Goal: Ask a question

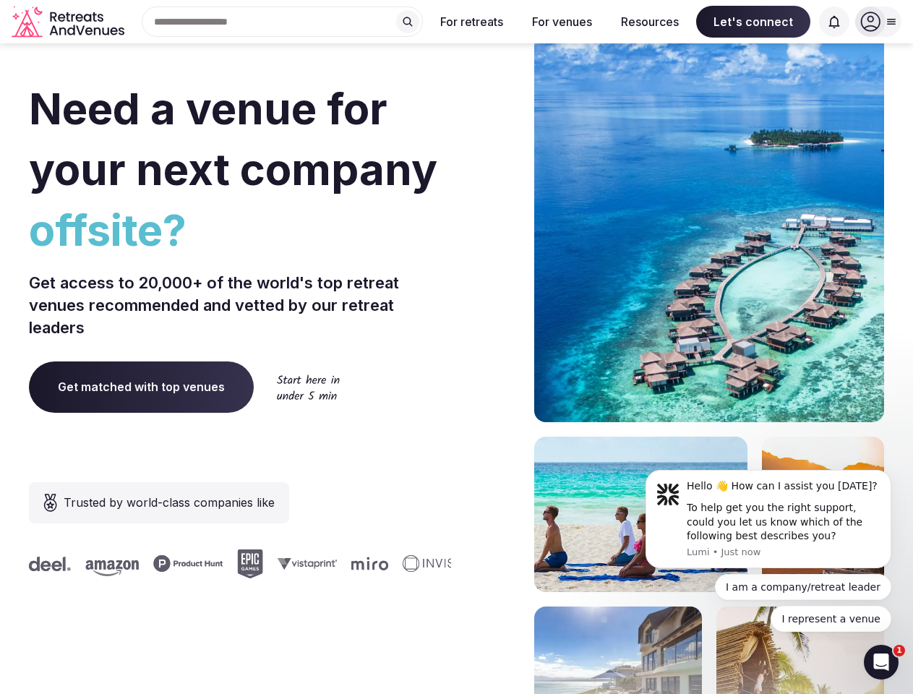
click at [456, 347] on div "Need a venue for your next company offsite? Get access to 20,000+ of the world'…" at bounding box center [456, 432] width 855 height 871
click at [283, 22] on div "Search Popular Destinations [GEOGRAPHIC_DATA], [GEOGRAPHIC_DATA] [GEOGRAPHIC_DA…" at bounding box center [276, 22] width 293 height 30
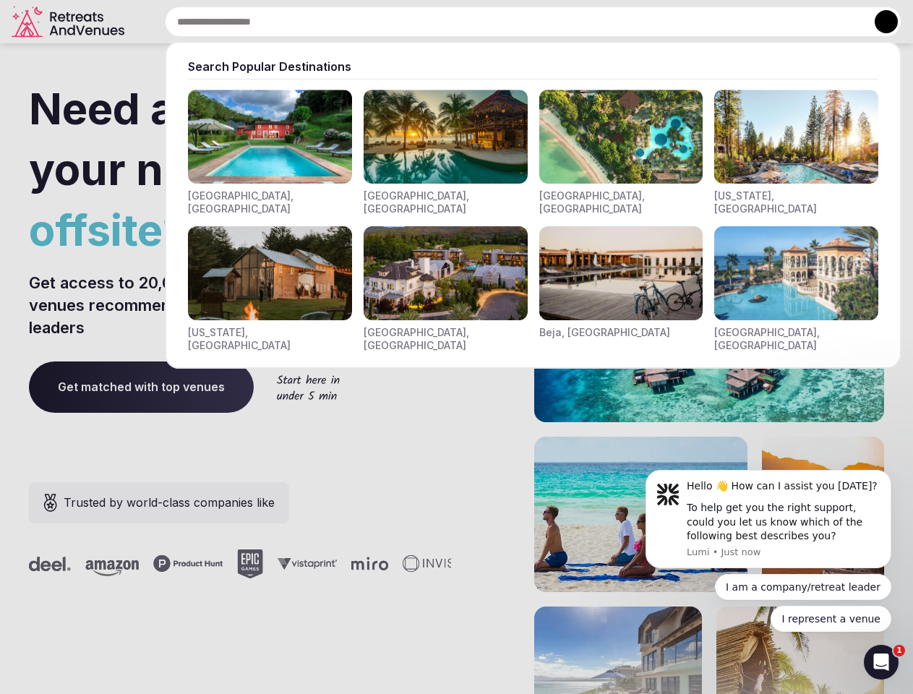
click at [408, 22] on input "text" at bounding box center [533, 22] width 736 height 30
click at [472, 22] on input "text" at bounding box center [533, 22] width 736 height 30
click at [561, 22] on input "text" at bounding box center [533, 22] width 736 height 30
click at [650, 22] on input "text" at bounding box center [533, 22] width 736 height 30
click at [753, 22] on input "text" at bounding box center [533, 22] width 736 height 30
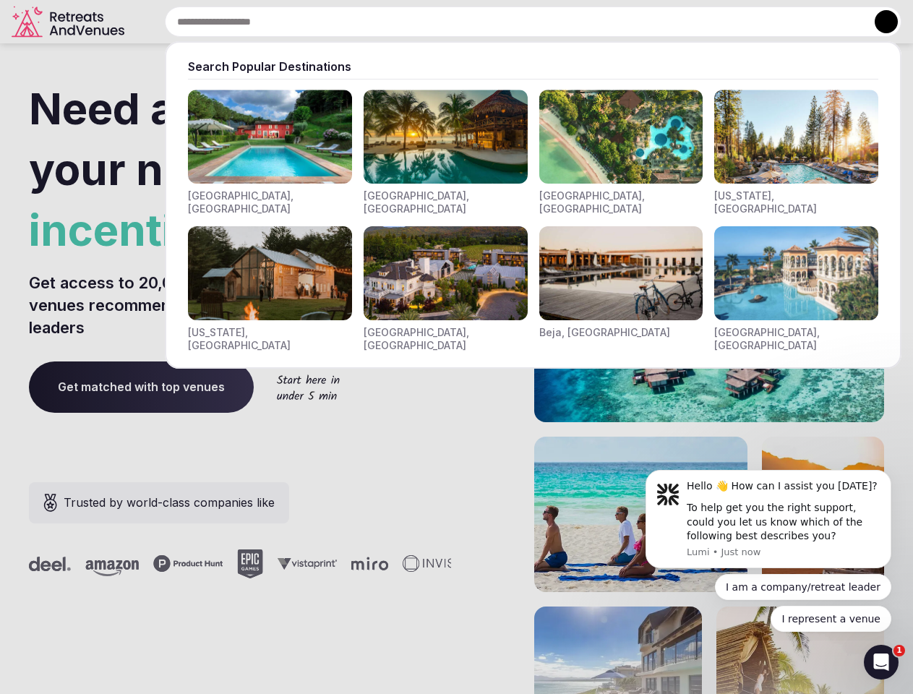
click at [834, 22] on input "text" at bounding box center [533, 22] width 736 height 30
click at [878, 22] on button at bounding box center [885, 21] width 23 height 23
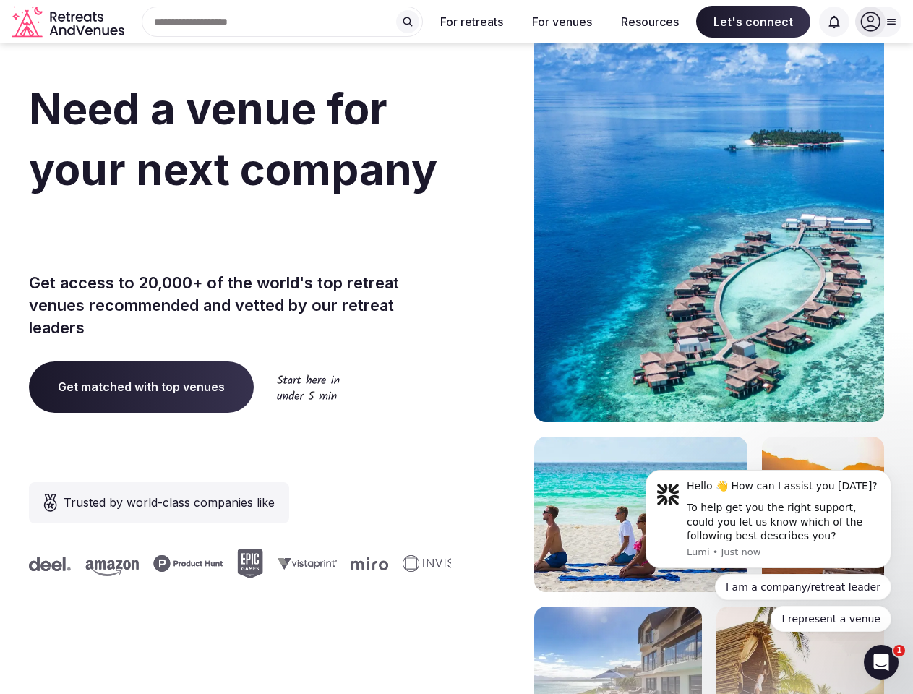
click at [768, 519] on div "To help get you the right support, could you let us know which of the following…" at bounding box center [784, 522] width 194 height 43
